Goal: Task Accomplishment & Management: Use online tool/utility

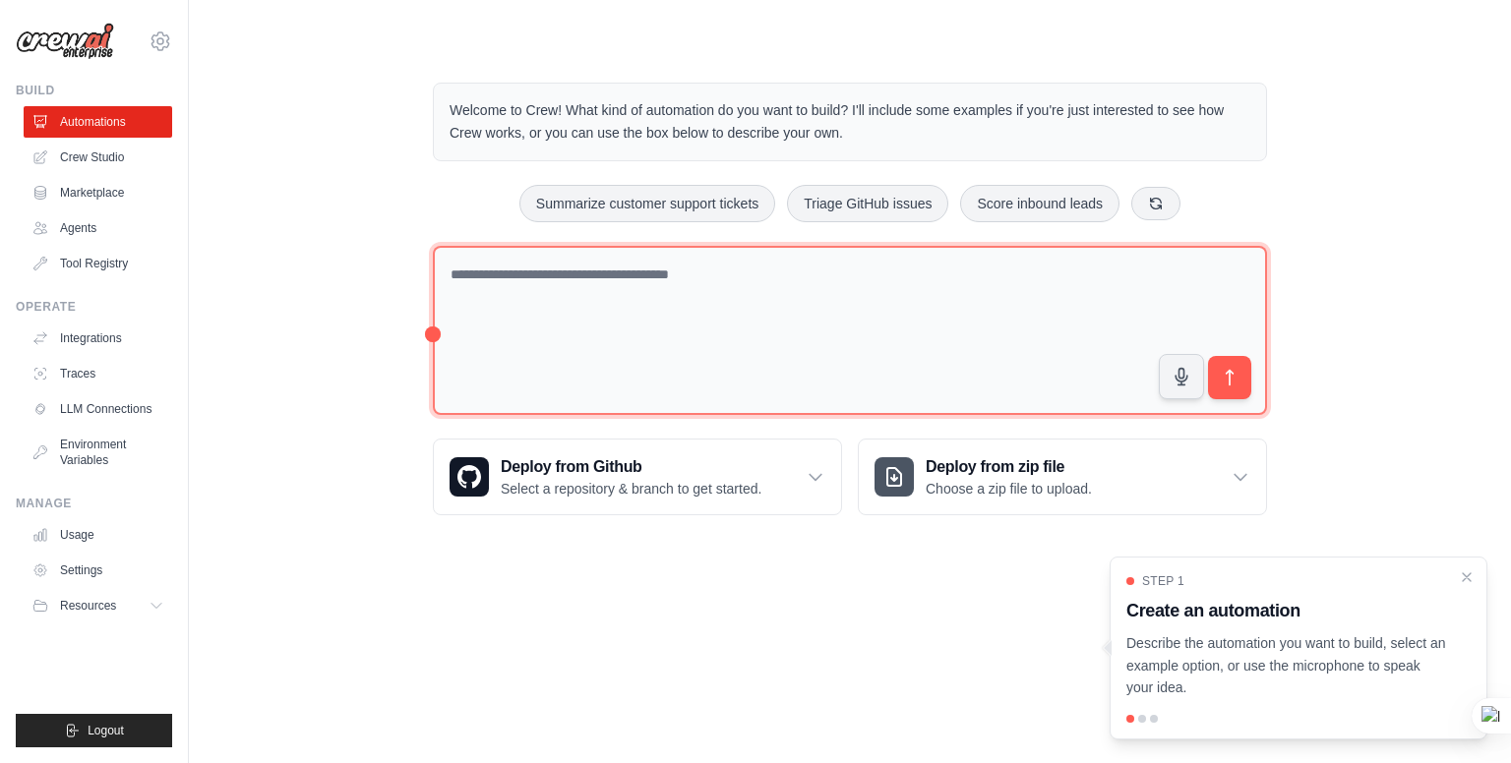
click at [726, 377] on textarea at bounding box center [850, 331] width 834 height 170
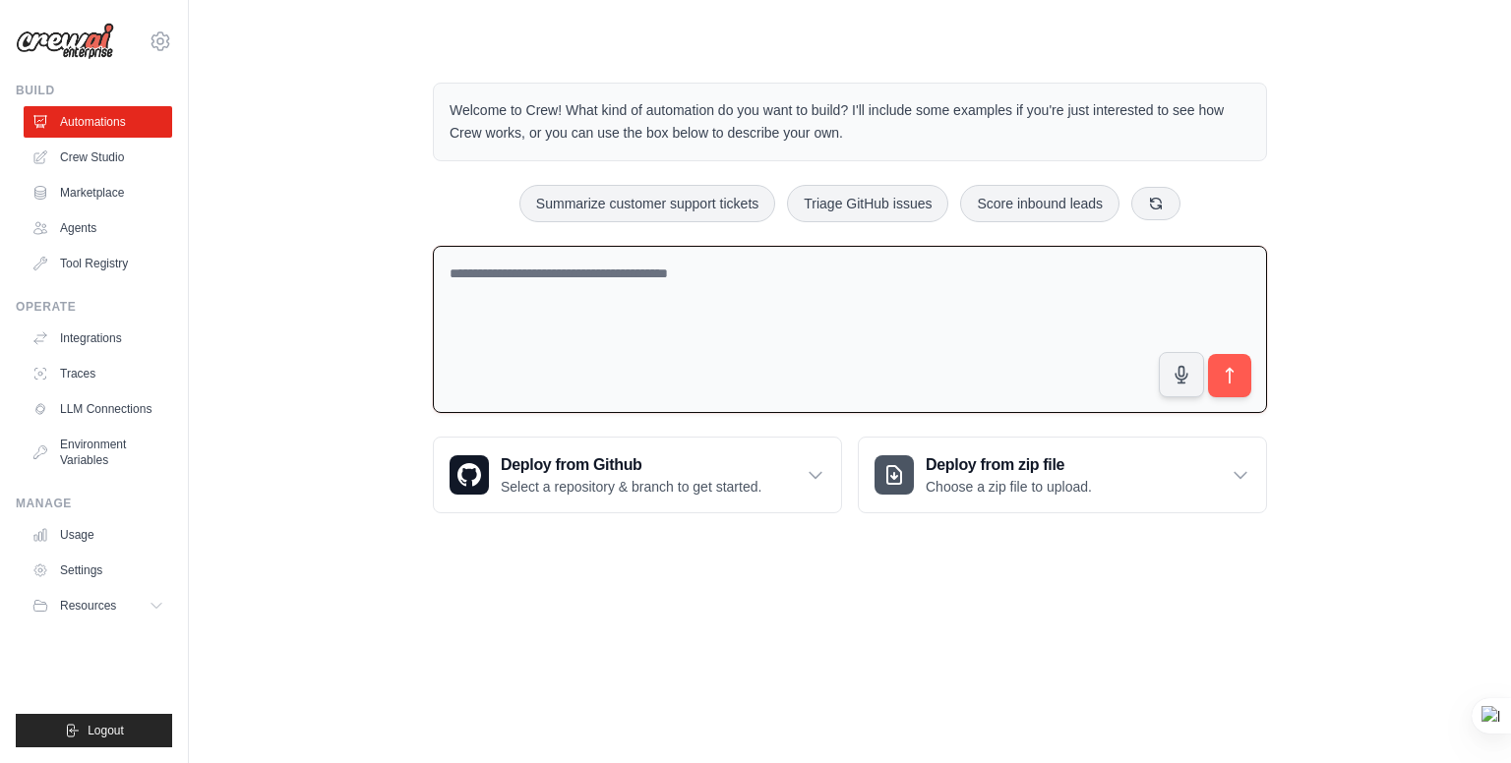
click at [709, 343] on textarea at bounding box center [850, 330] width 834 height 168
paste textarea "**********"
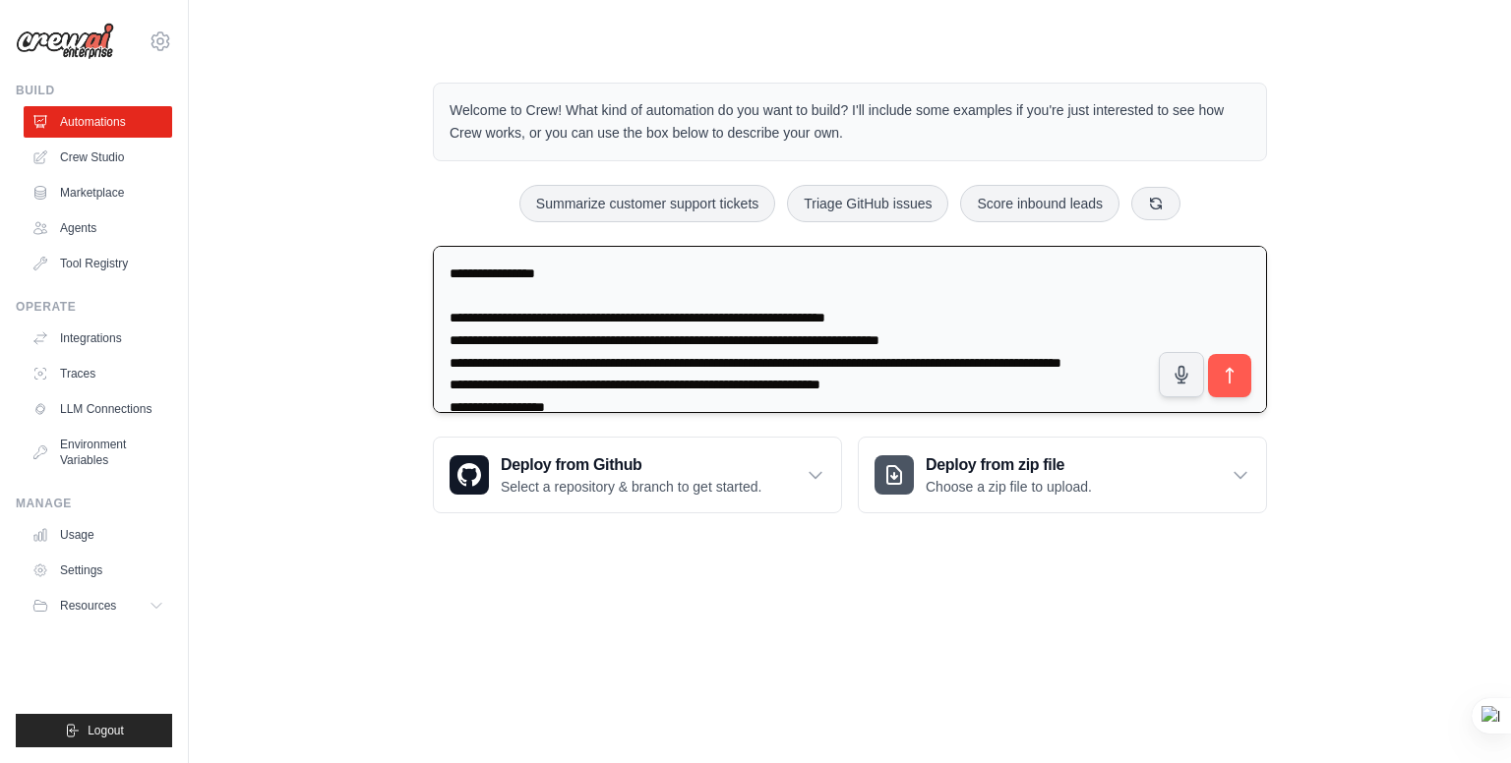
scroll to position [339, 0]
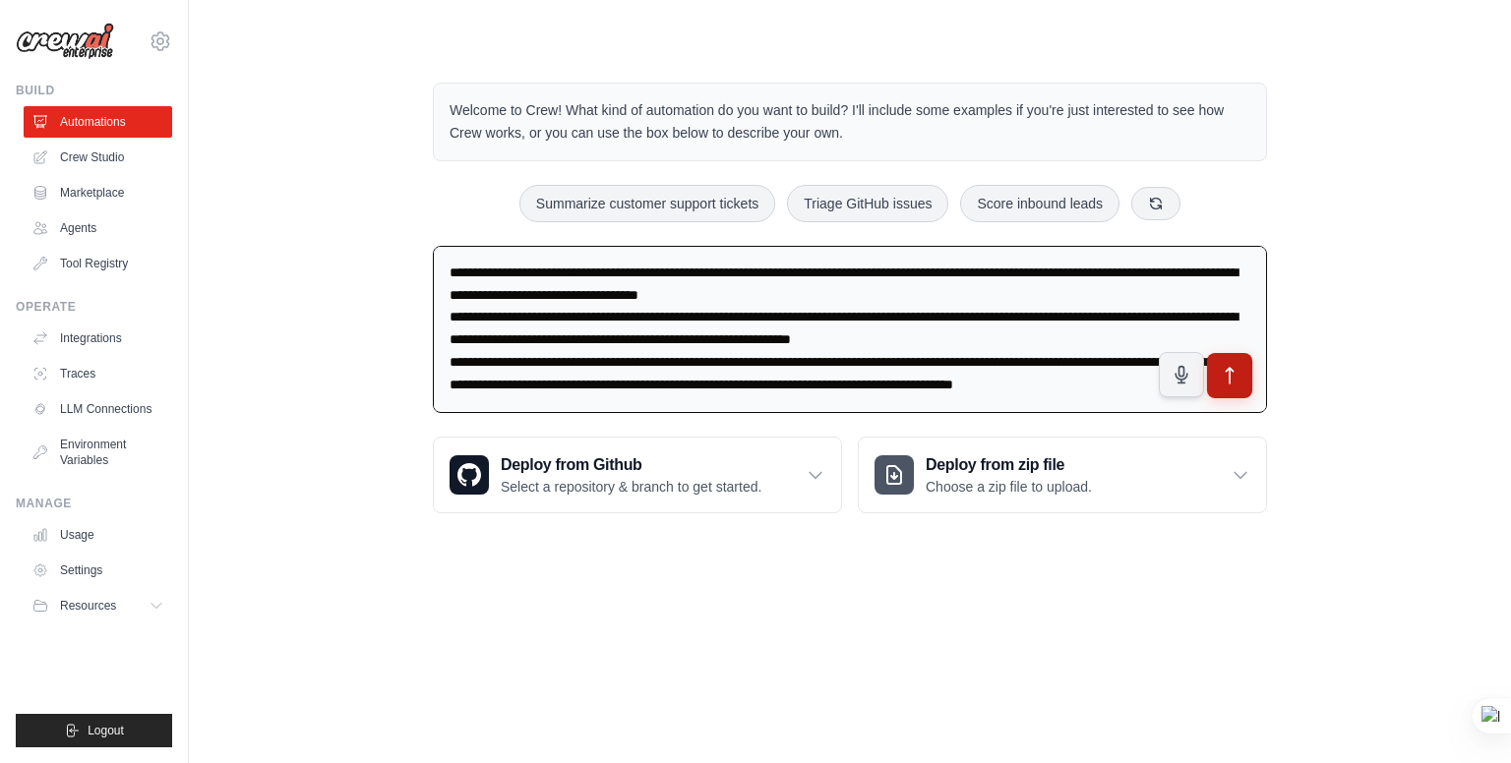
type textarea "**********"
click at [1227, 370] on icon "submit" at bounding box center [1230, 375] width 21 height 21
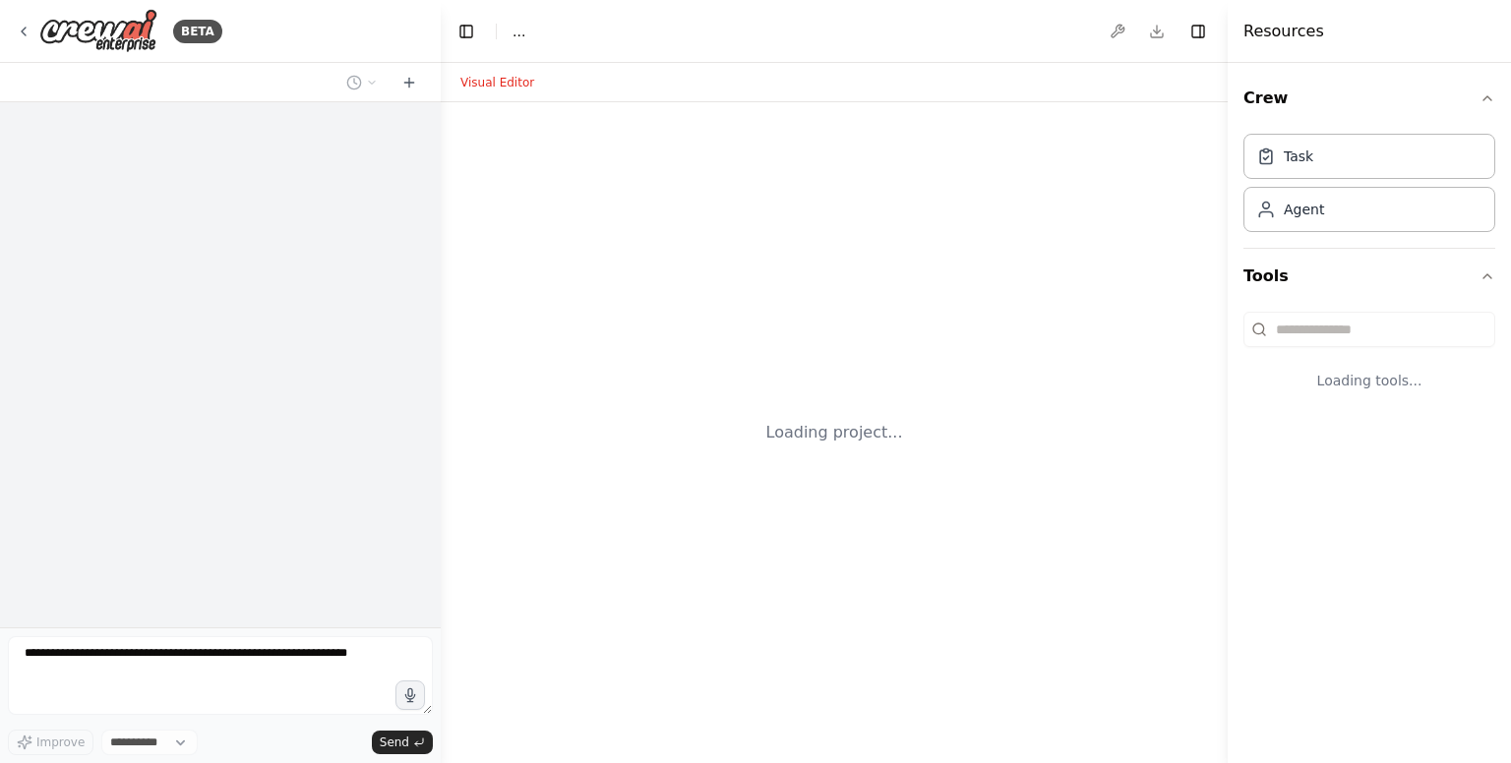
select select "****"
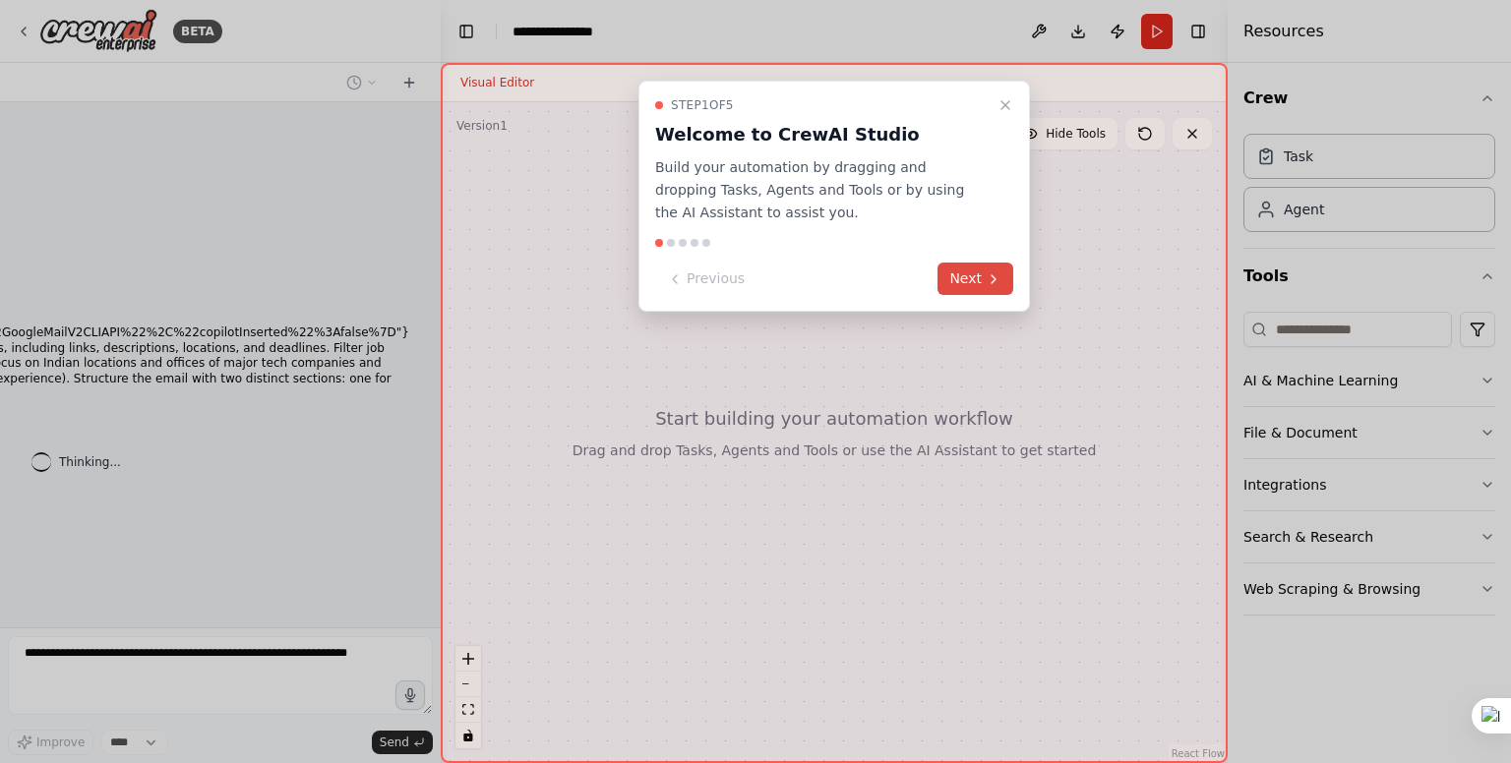
click at [980, 272] on button "Next" at bounding box center [975, 279] width 76 height 32
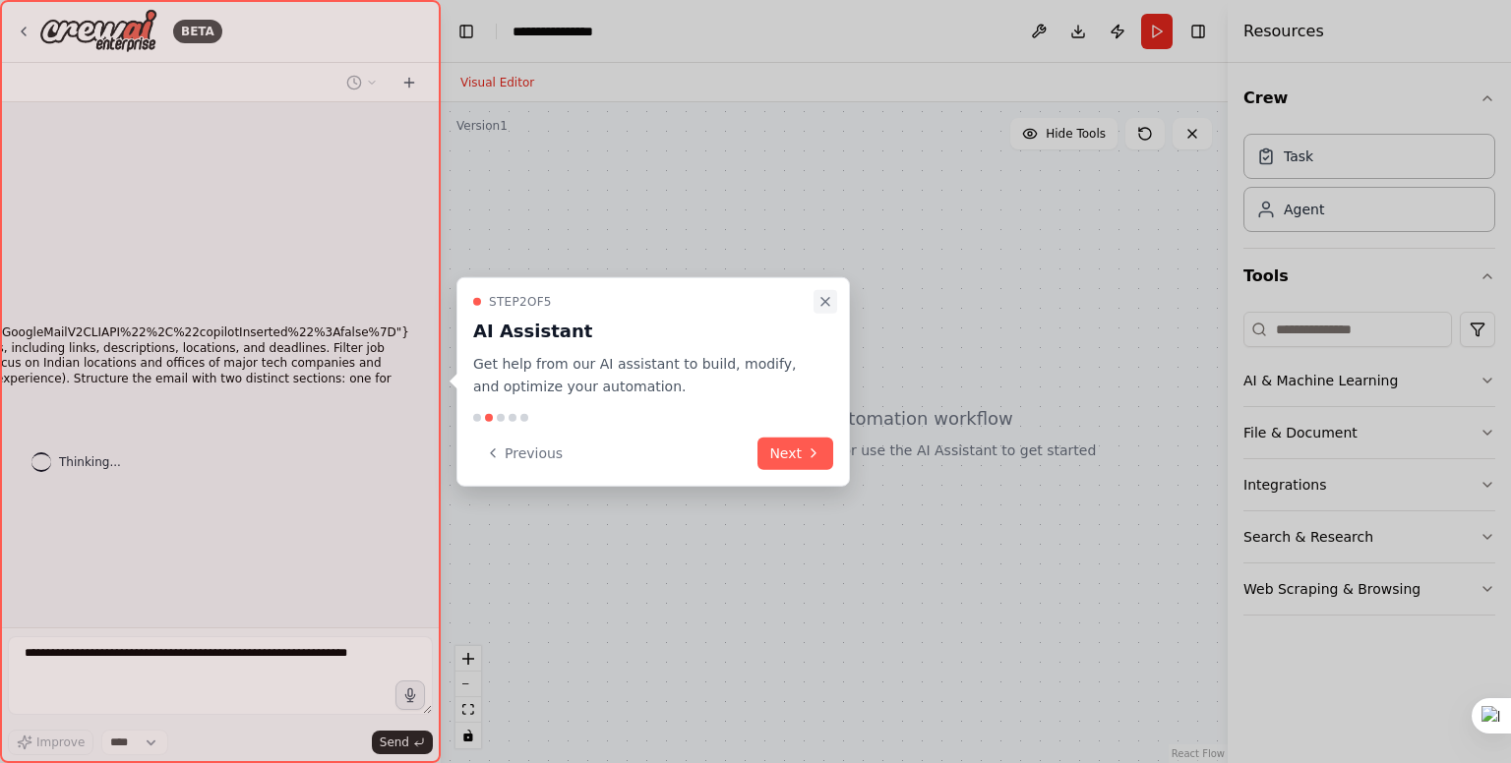
click at [830, 295] on icon "Close walkthrough" at bounding box center [825, 302] width 16 height 16
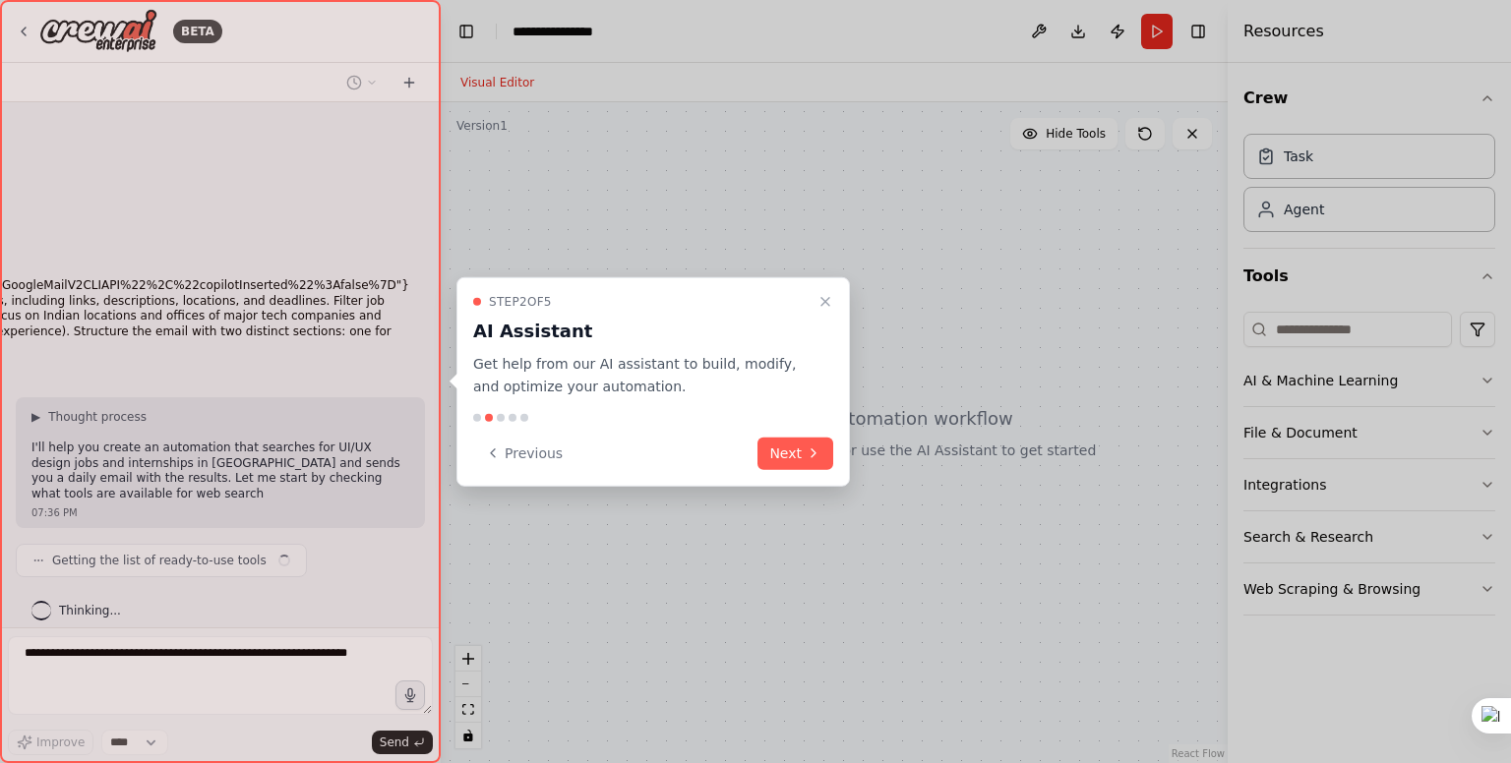
scroll to position [62, 0]
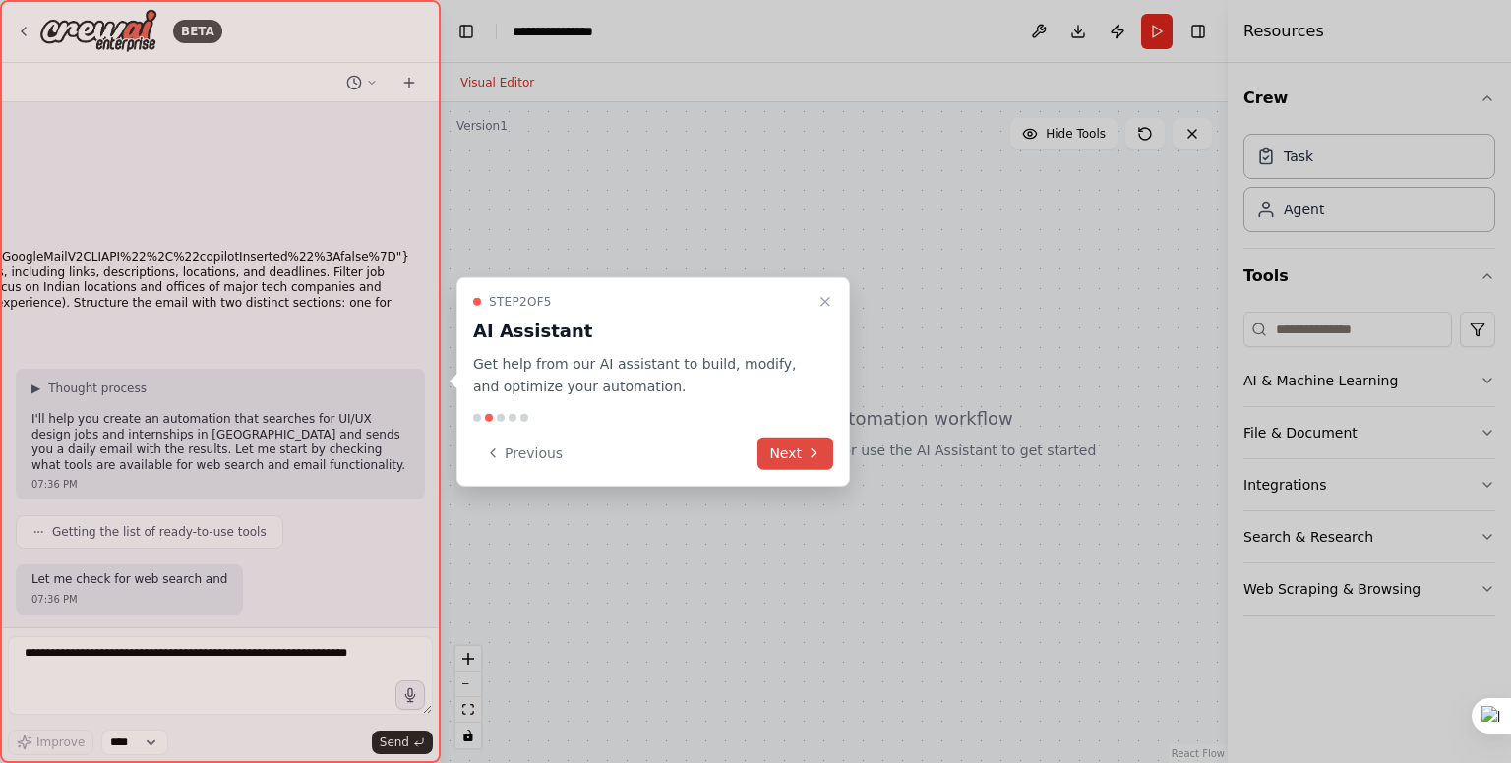
click at [791, 444] on button "Next" at bounding box center [795, 453] width 76 height 32
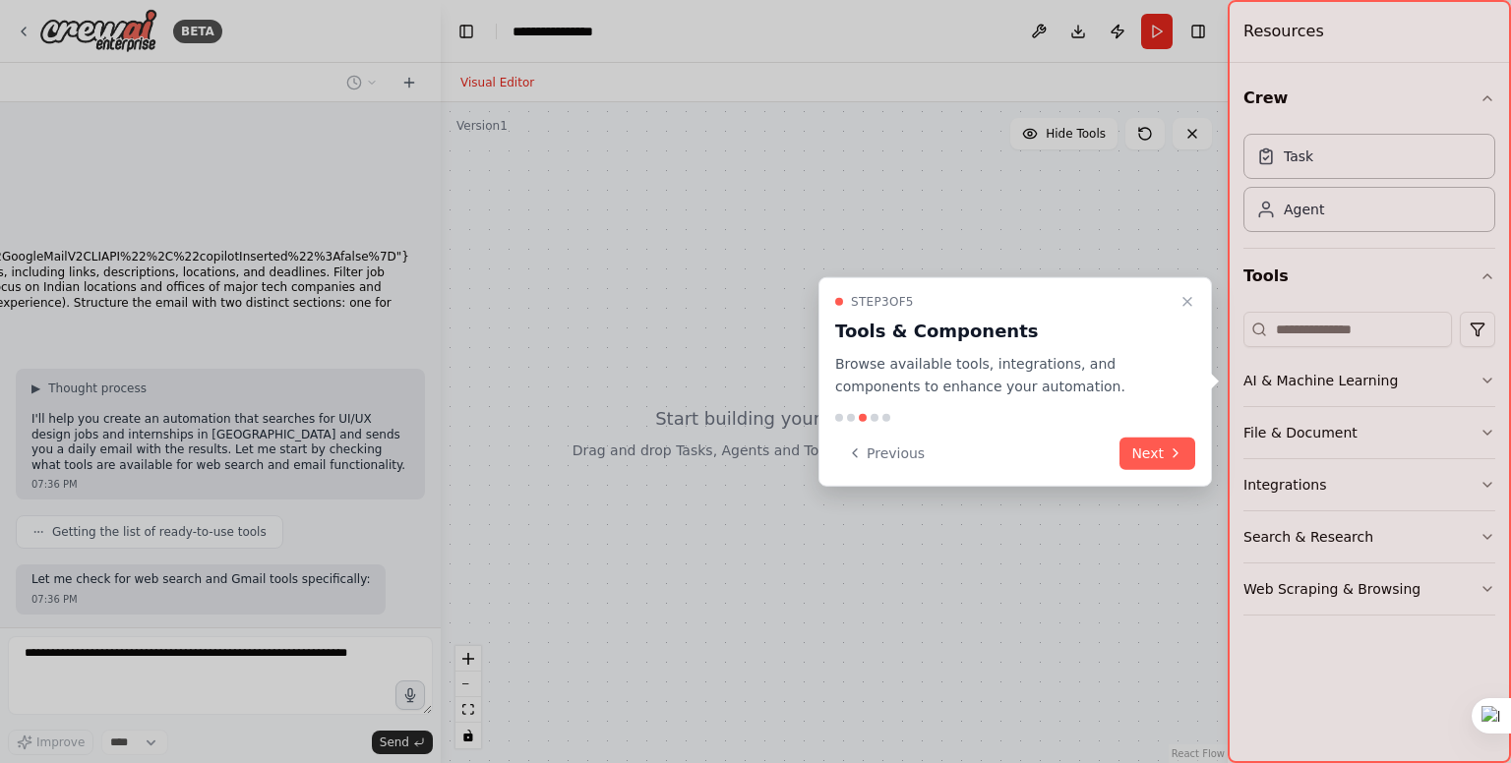
scroll to position [176, 0]
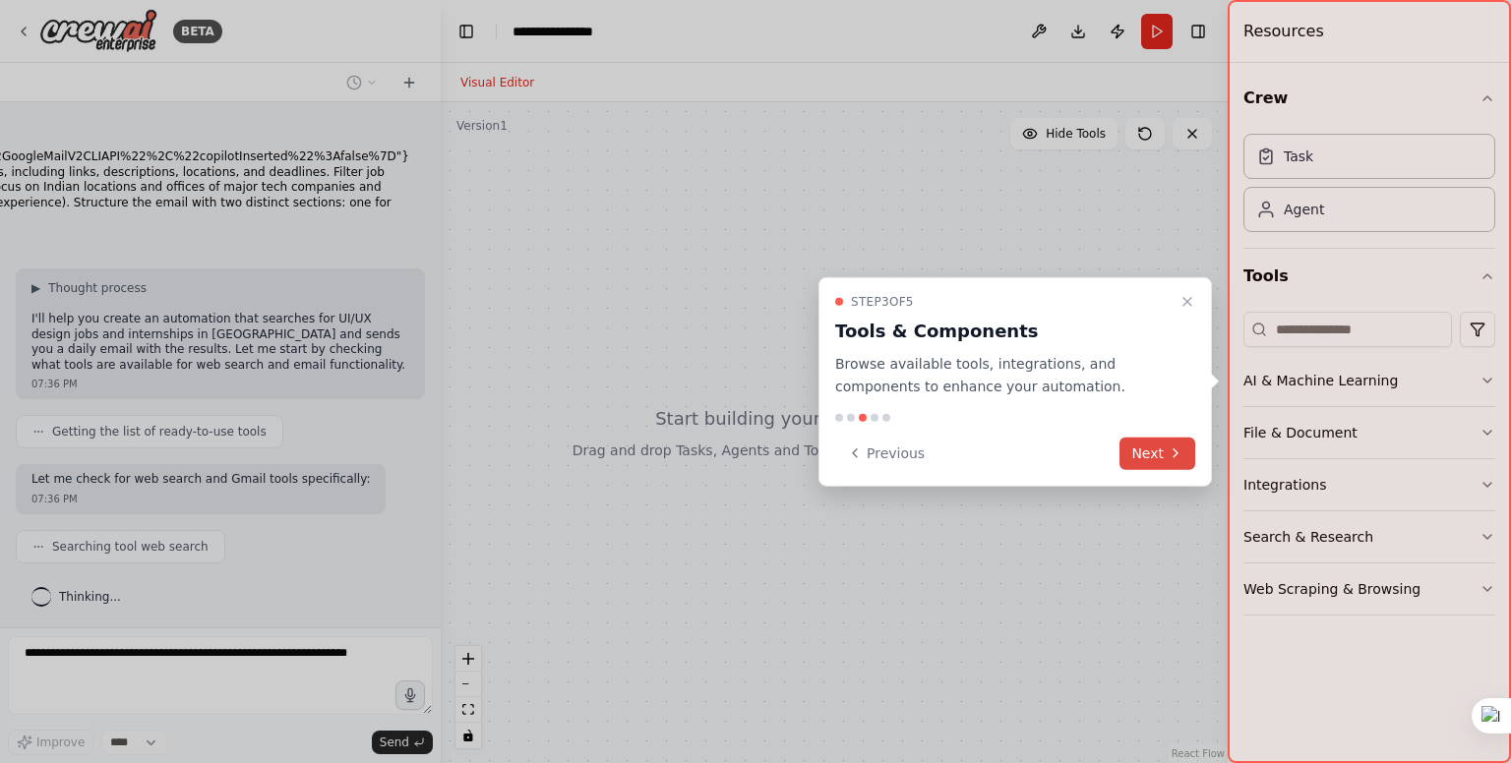
click at [1156, 452] on button "Next" at bounding box center [1157, 453] width 76 height 32
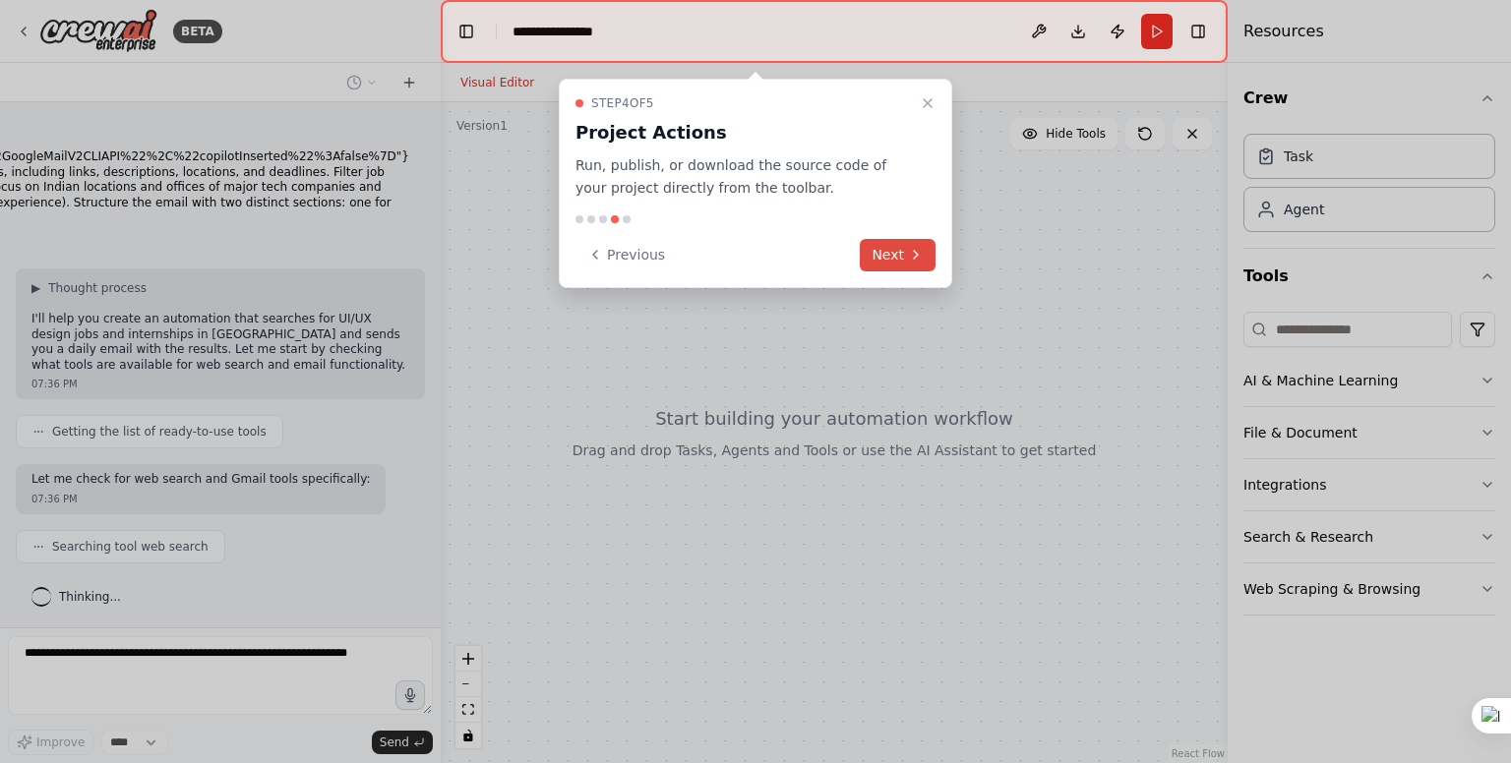
click at [900, 245] on button "Next" at bounding box center [898, 255] width 76 height 32
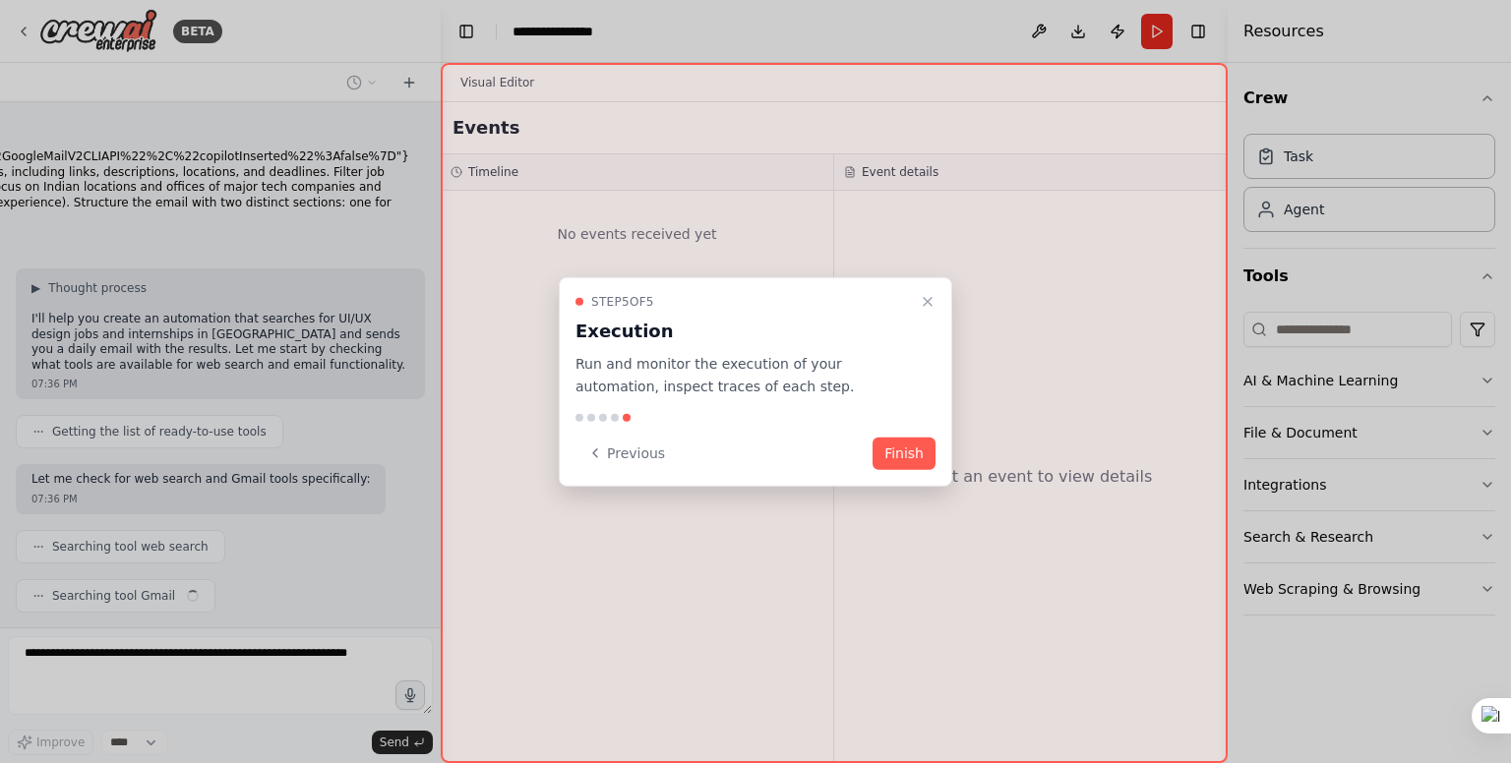
scroll to position [224, 0]
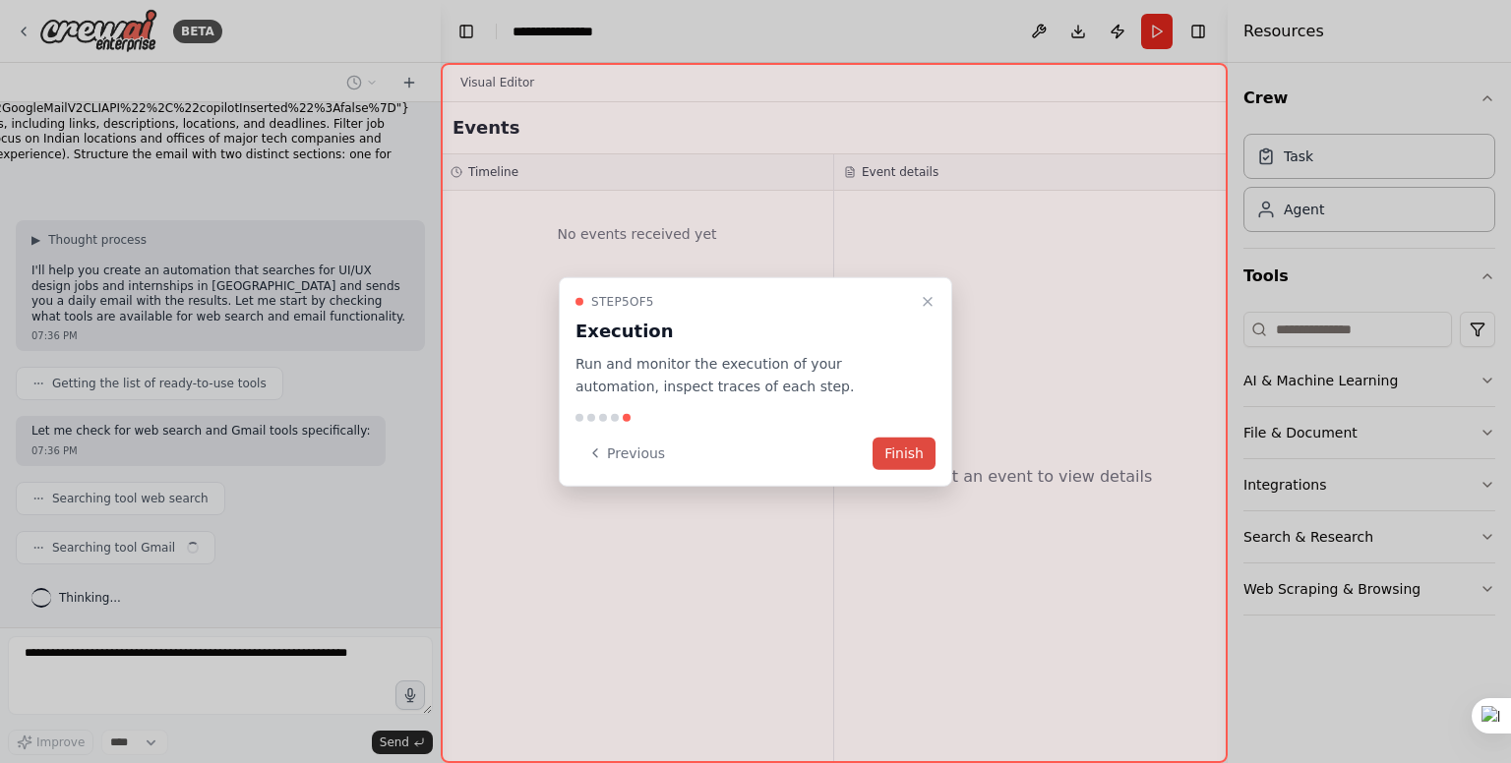
click at [914, 455] on button "Finish" at bounding box center [903, 453] width 63 height 32
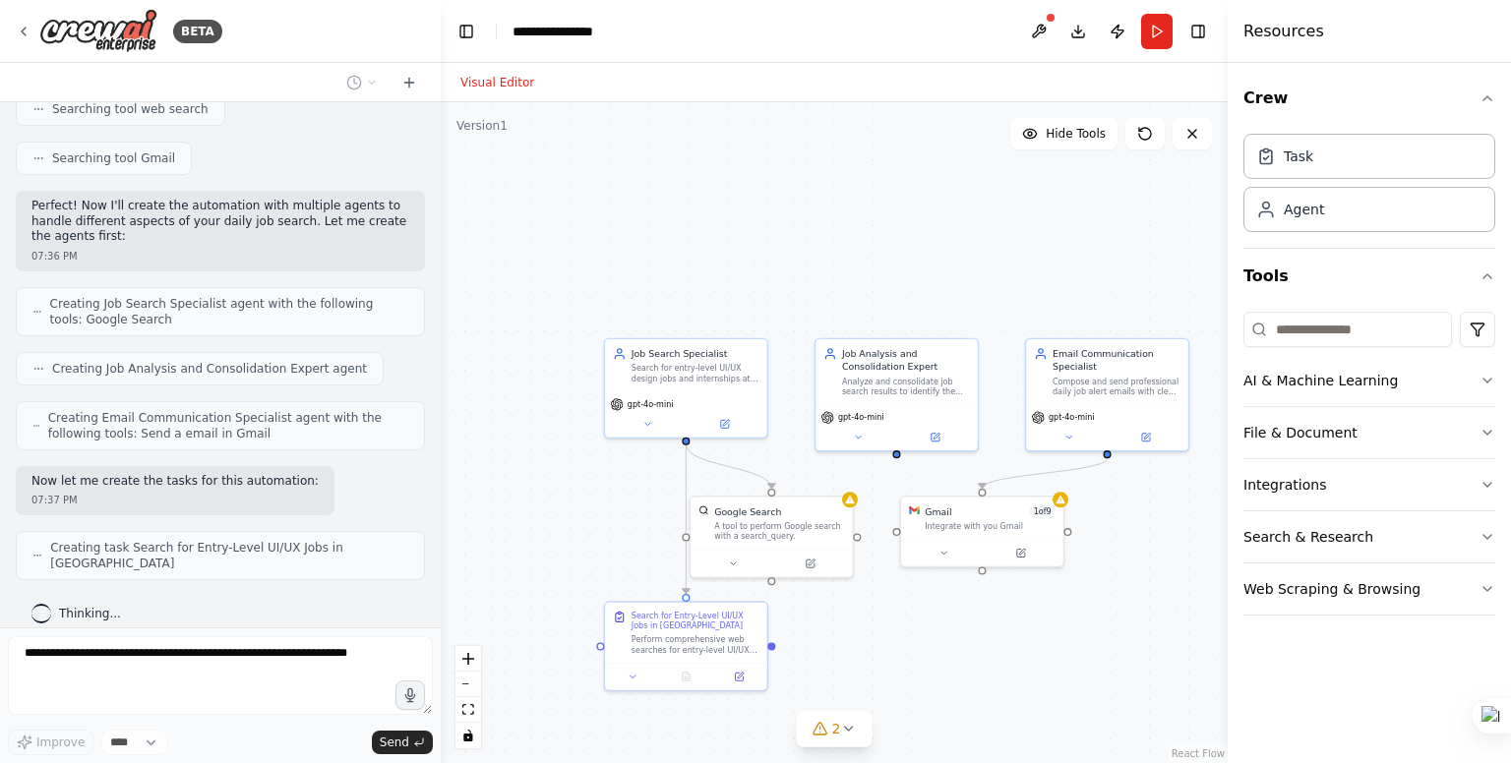
scroll to position [662, 0]
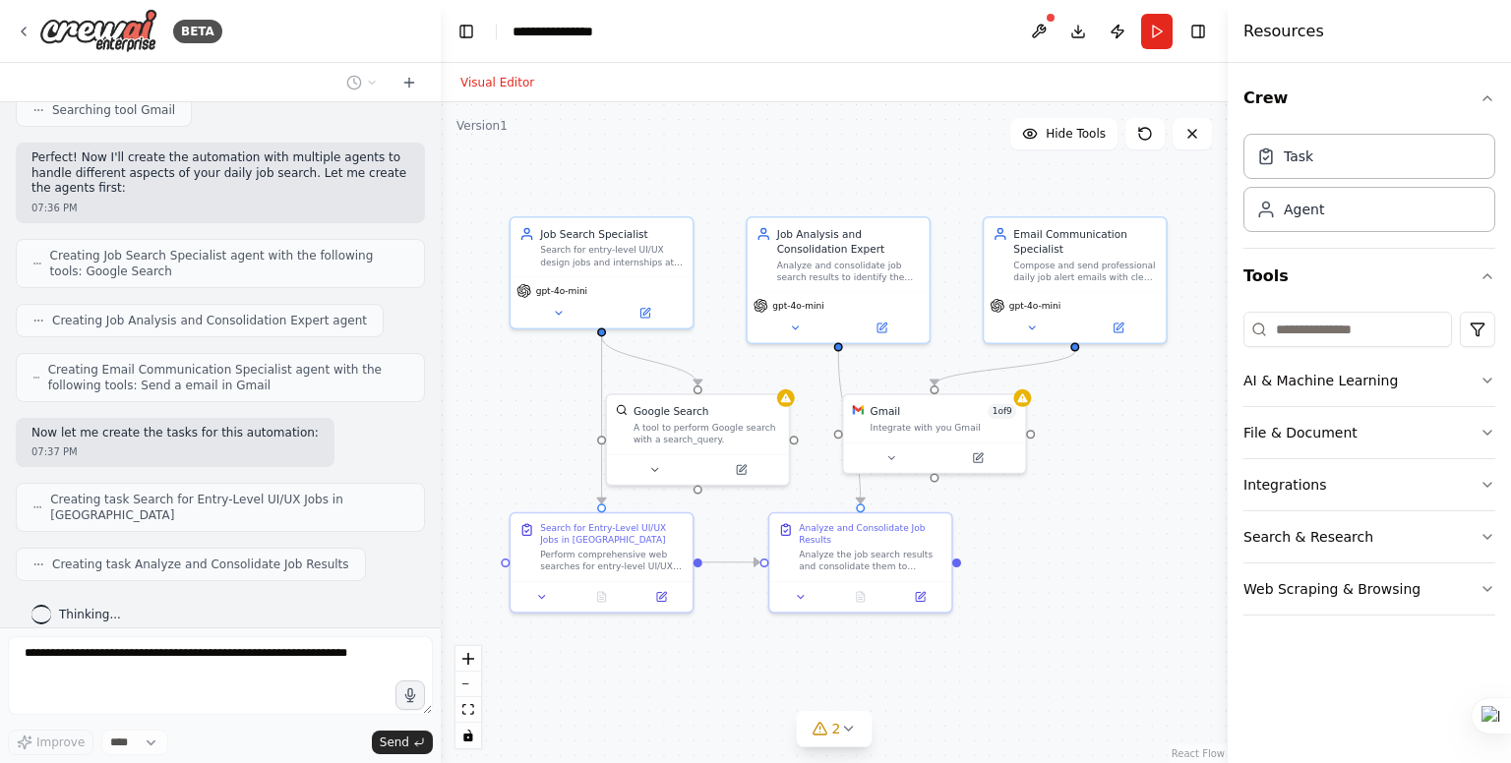
drag, startPoint x: 626, startPoint y: 536, endPoint x: 533, endPoint y: 447, distance: 128.7
click at [533, 447] on div ".deletable-edge-delete-btn { width: 20px; height: 20px; border: 0px solid #ffff…" at bounding box center [834, 432] width 787 height 661
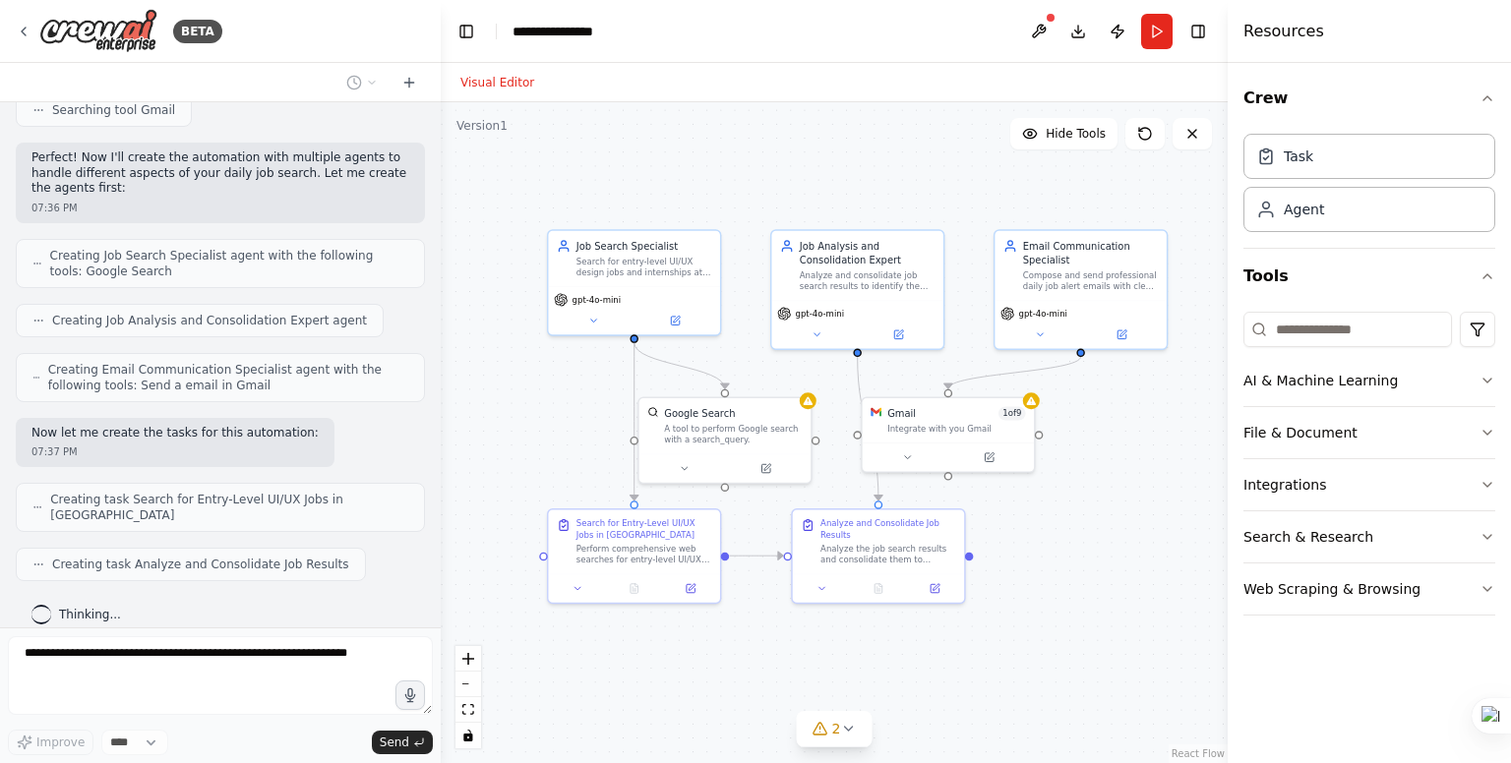
drag, startPoint x: 533, startPoint y: 447, endPoint x: 570, endPoint y: 448, distance: 37.4
click at [570, 448] on div ".deletable-edge-delete-btn { width: 20px; height: 20px; border: 0px solid #ffff…" at bounding box center [834, 432] width 787 height 661
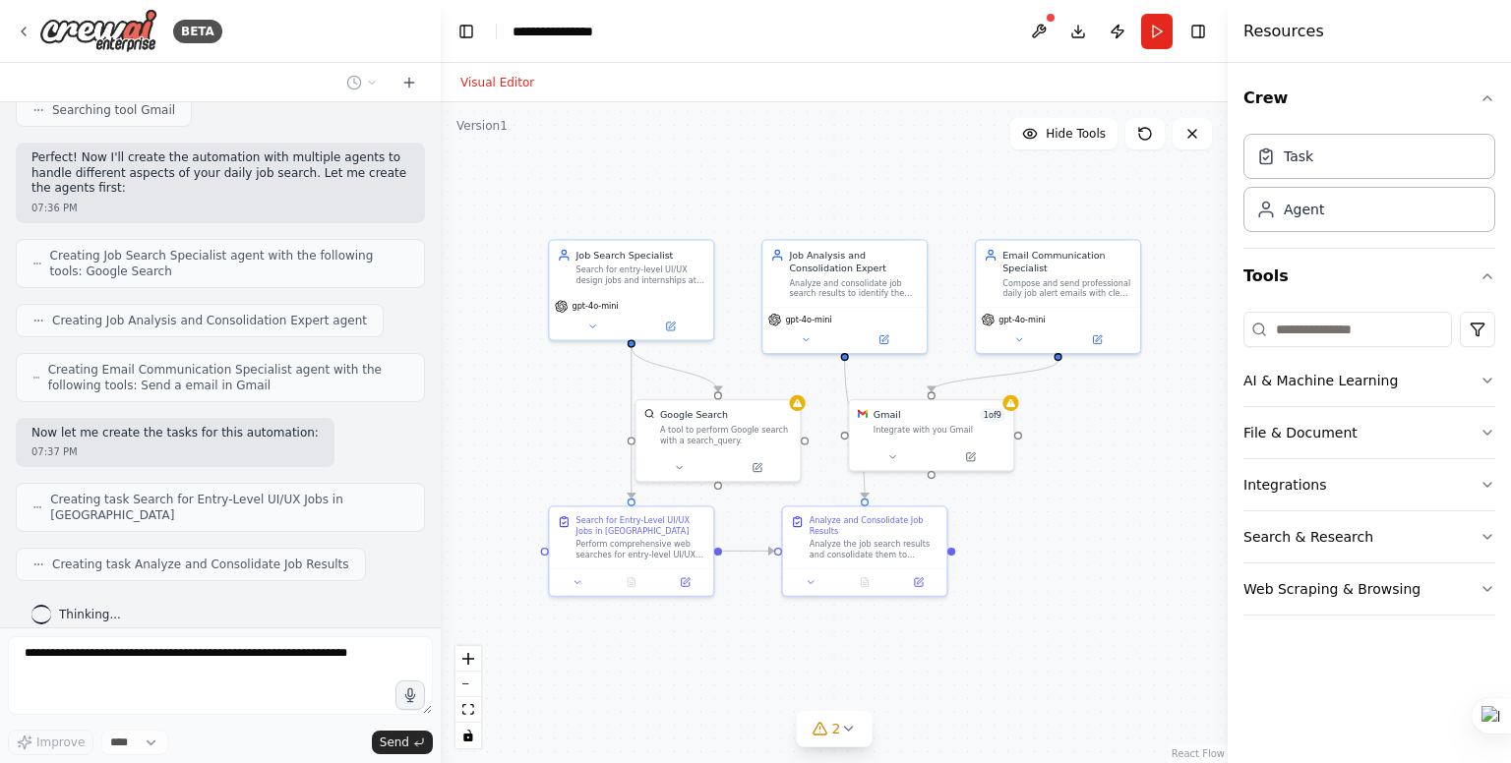
scroll to position [711, 0]
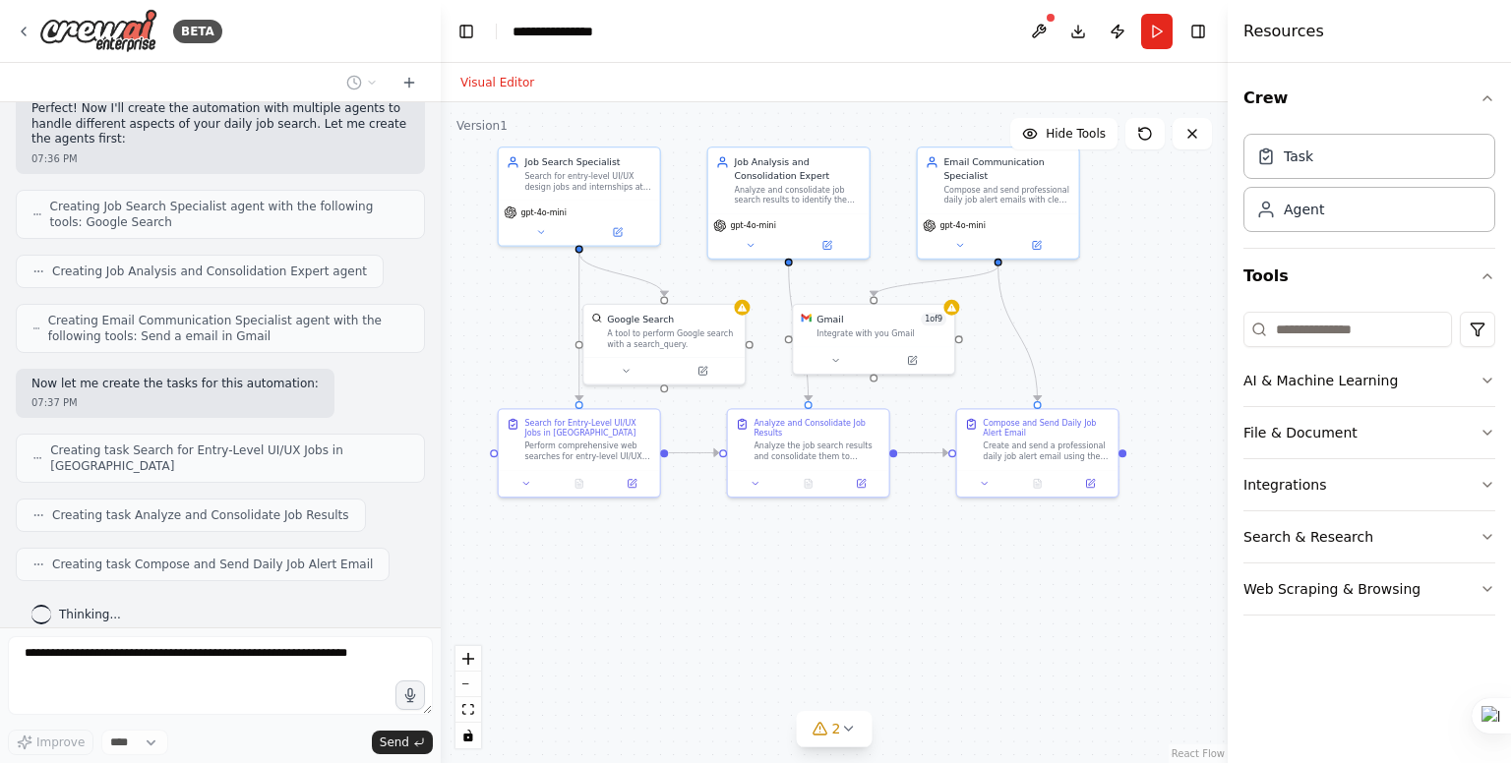
drag, startPoint x: 570, startPoint y: 448, endPoint x: 519, endPoint y: 352, distance: 109.1
click at [519, 352] on div ".deletable-edge-delete-btn { width: 20px; height: 20px; border: 0px solid #ffff…" at bounding box center [834, 432] width 787 height 661
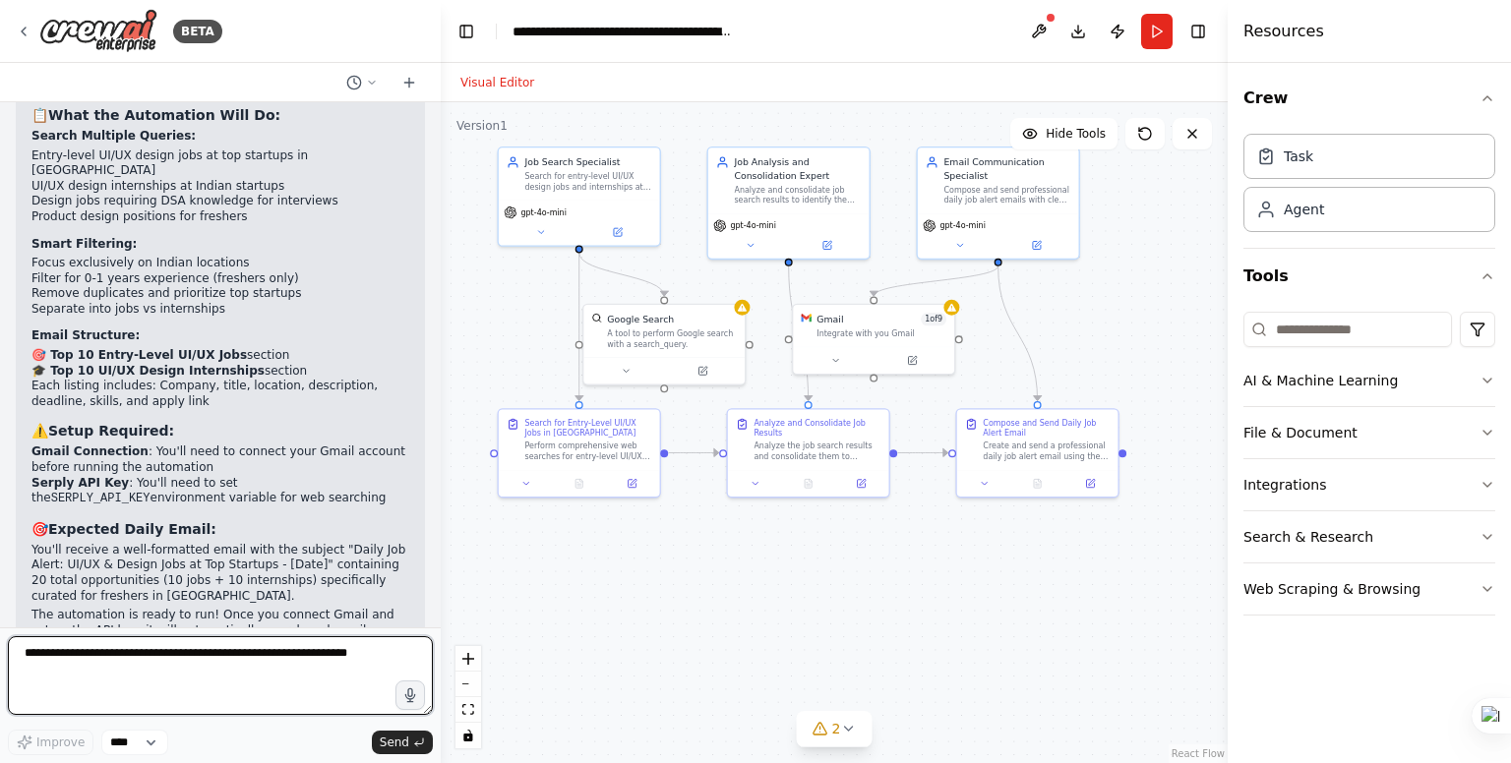
scroll to position [1833, 0]
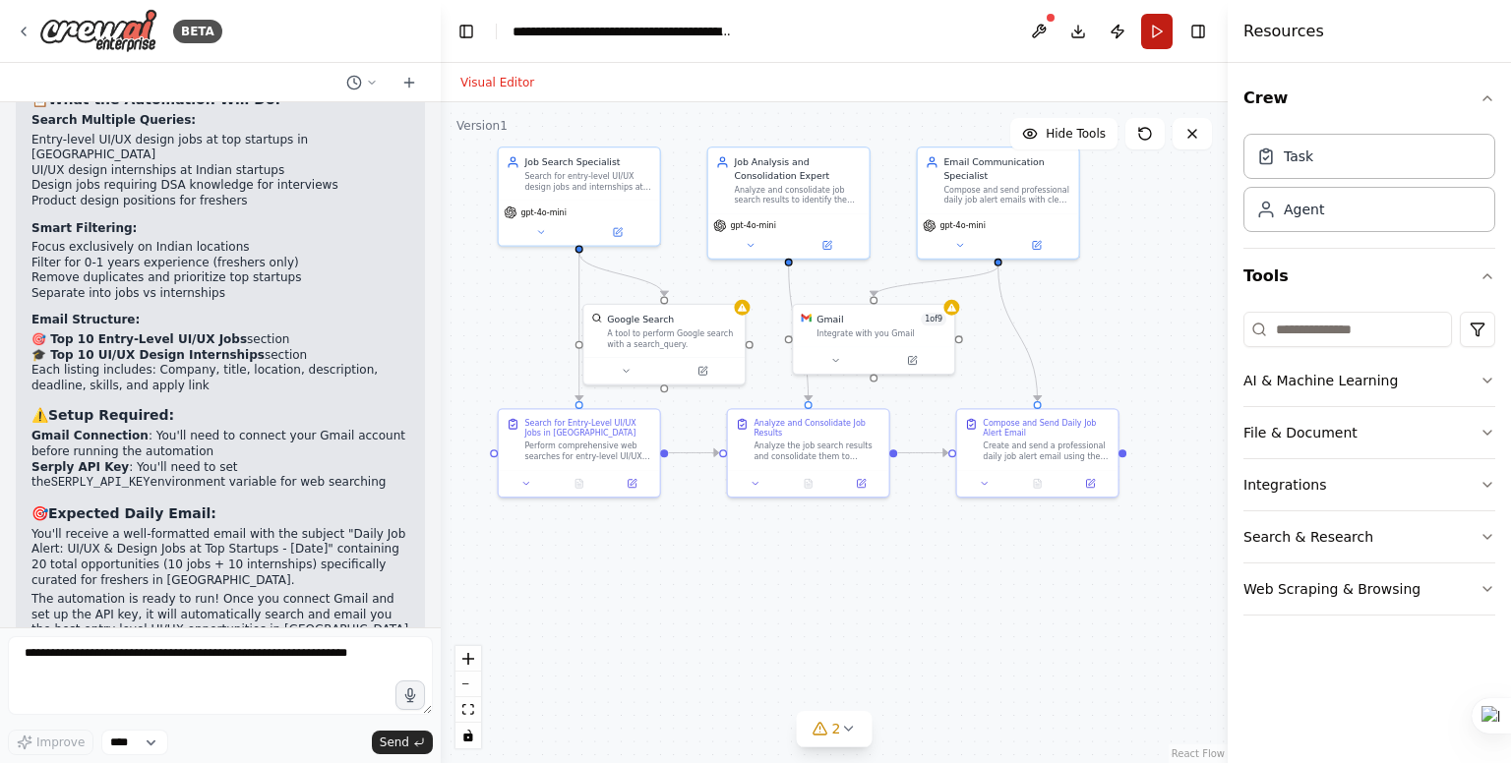
click at [1157, 32] on button "Run" at bounding box center [1156, 31] width 31 height 35
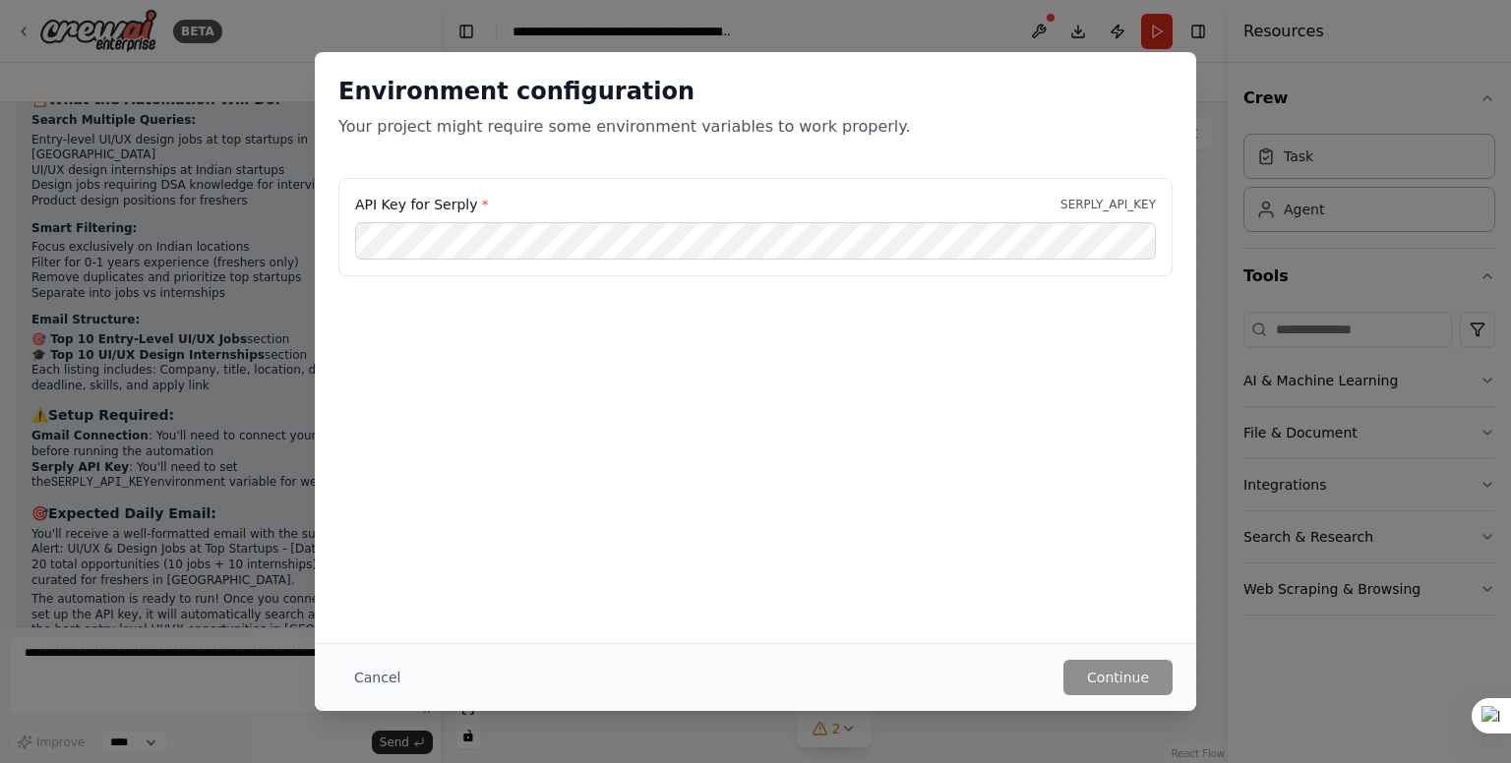
click at [437, 204] on label "API Key for Serply *" at bounding box center [421, 205] width 133 height 20
copy label "Serply"
